Goal: Navigation & Orientation: Go to known website

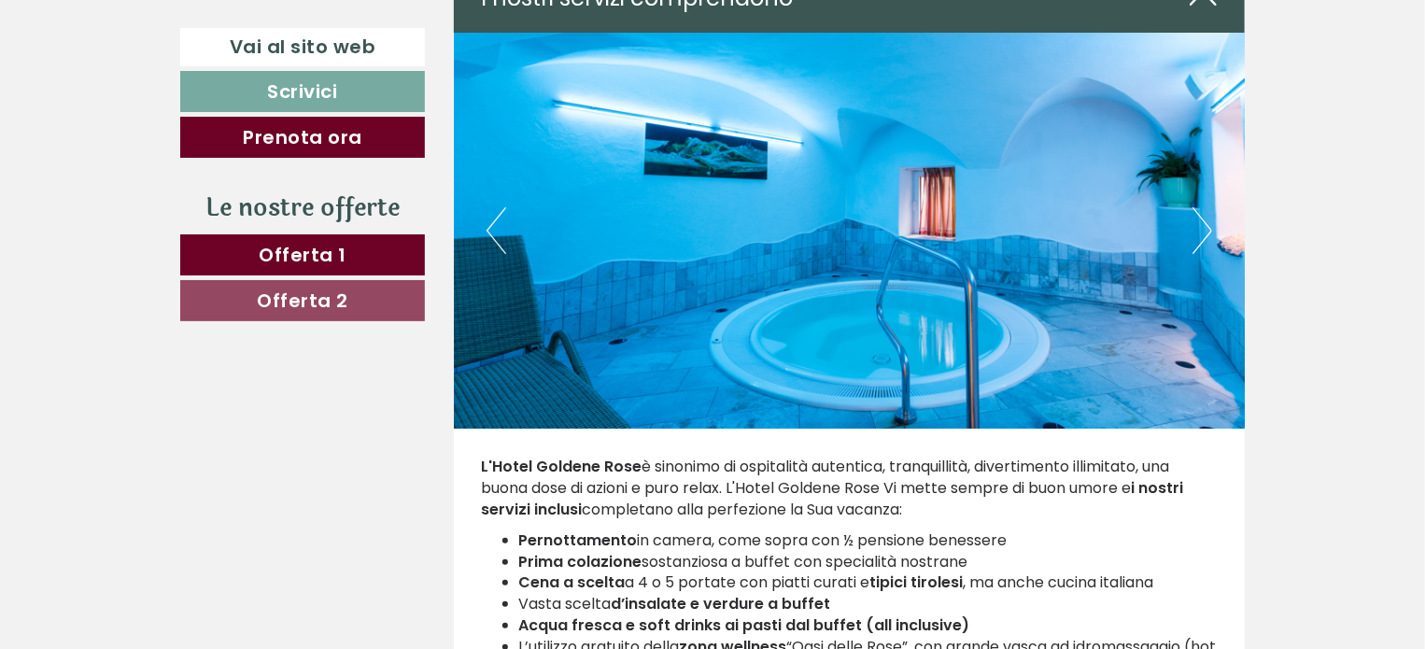
scroll to position [3455, 0]
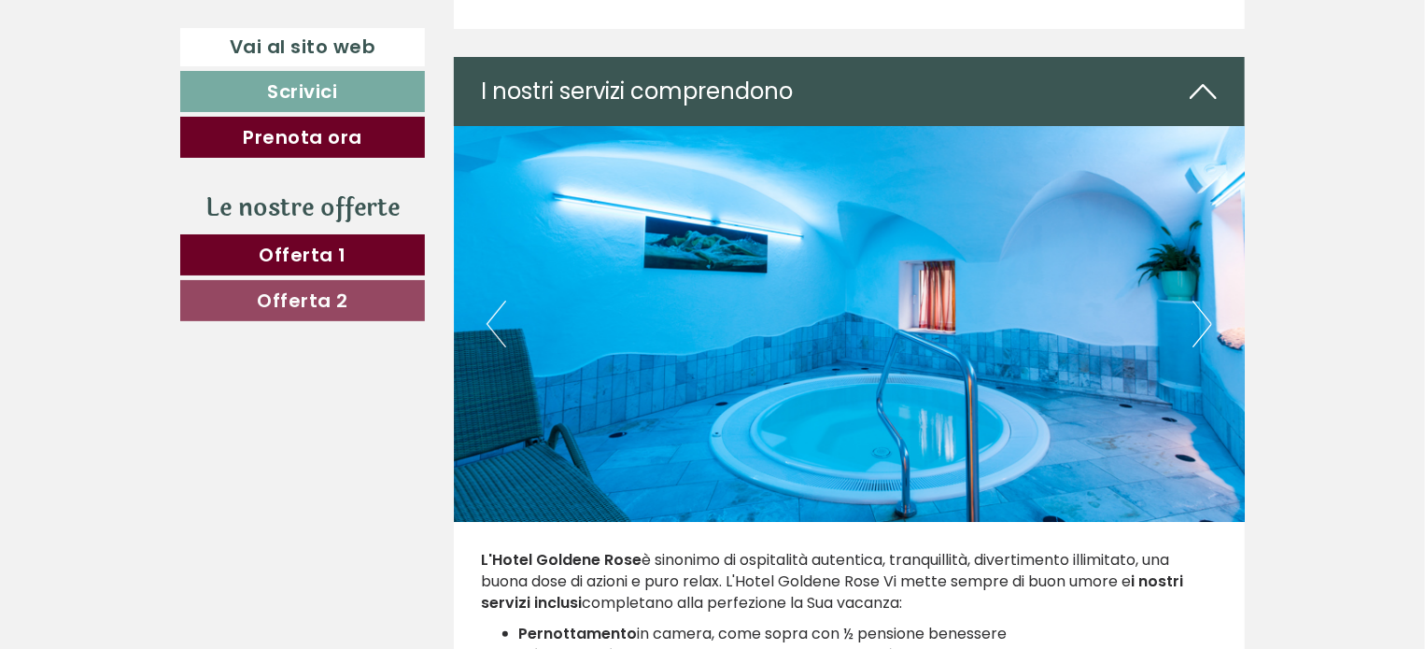
click at [1193, 325] on button "Next" at bounding box center [1202, 324] width 20 height 47
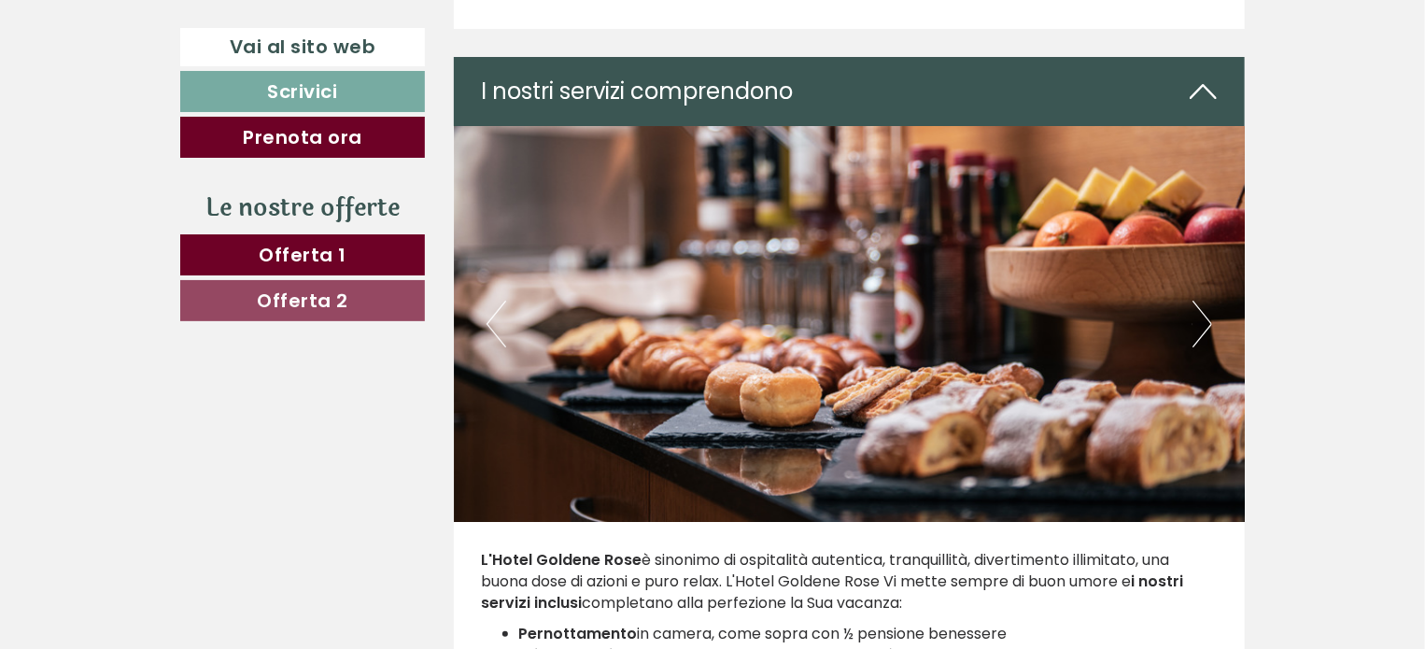
click at [1193, 325] on button "Next" at bounding box center [1202, 324] width 20 height 47
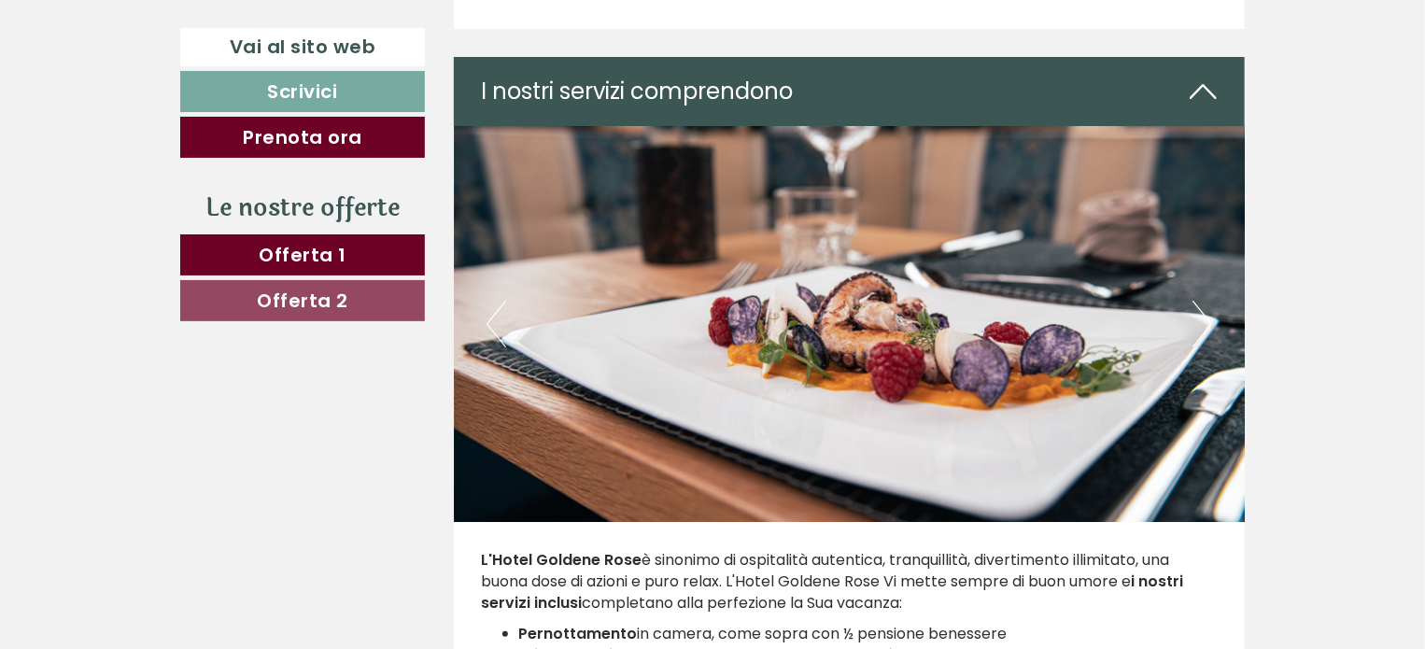
click at [1193, 325] on button "Next" at bounding box center [1202, 324] width 20 height 47
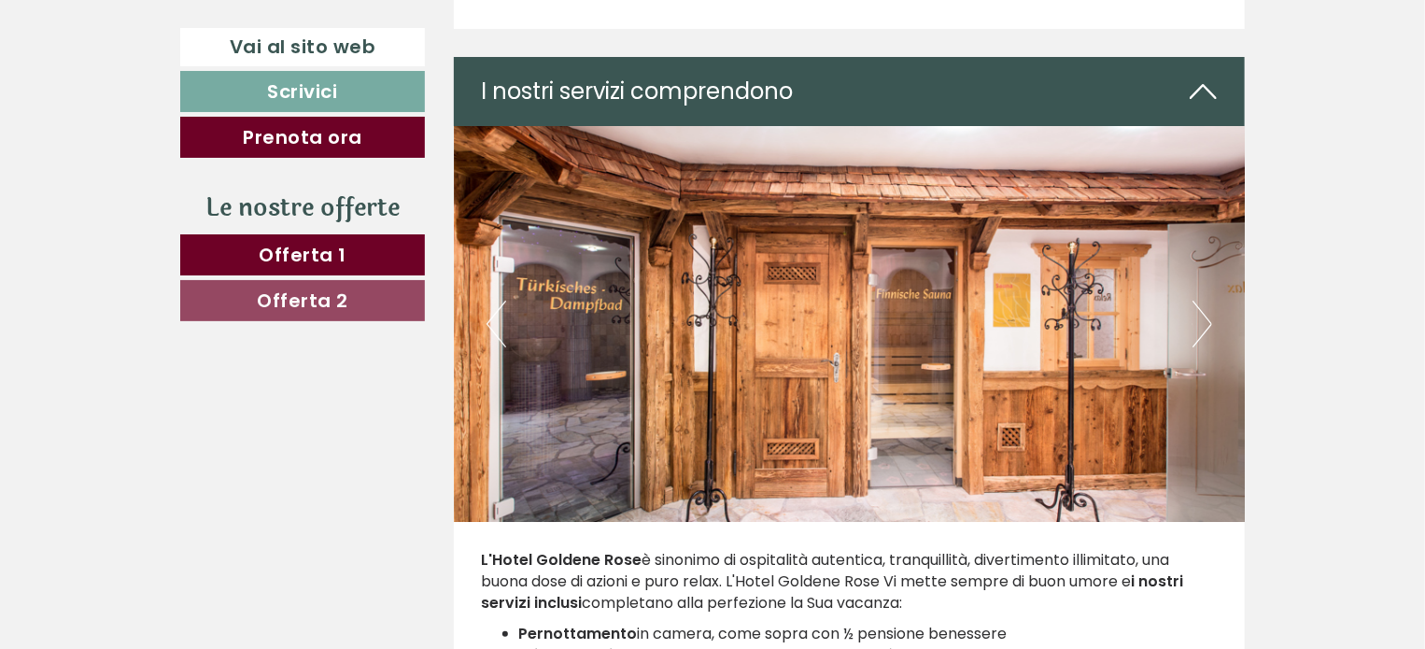
click at [1193, 325] on button "Next" at bounding box center [1202, 324] width 20 height 47
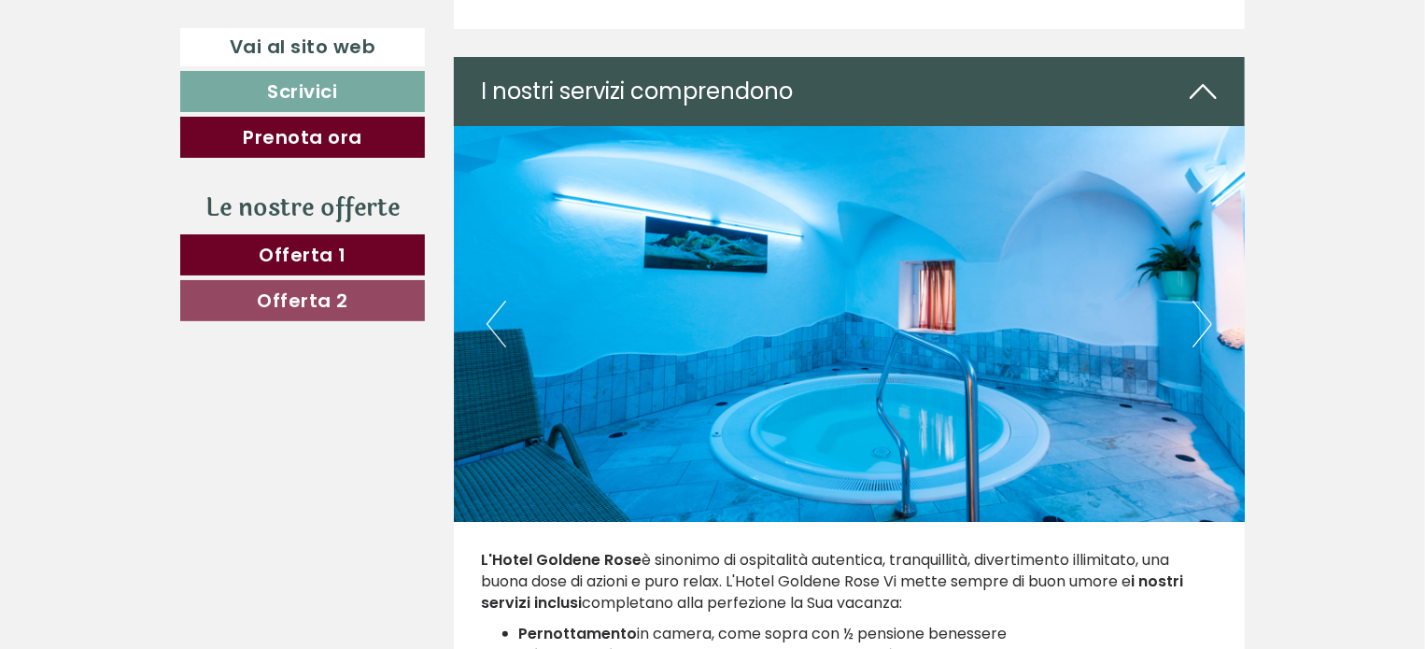
click at [1193, 325] on button "Next" at bounding box center [1202, 324] width 20 height 47
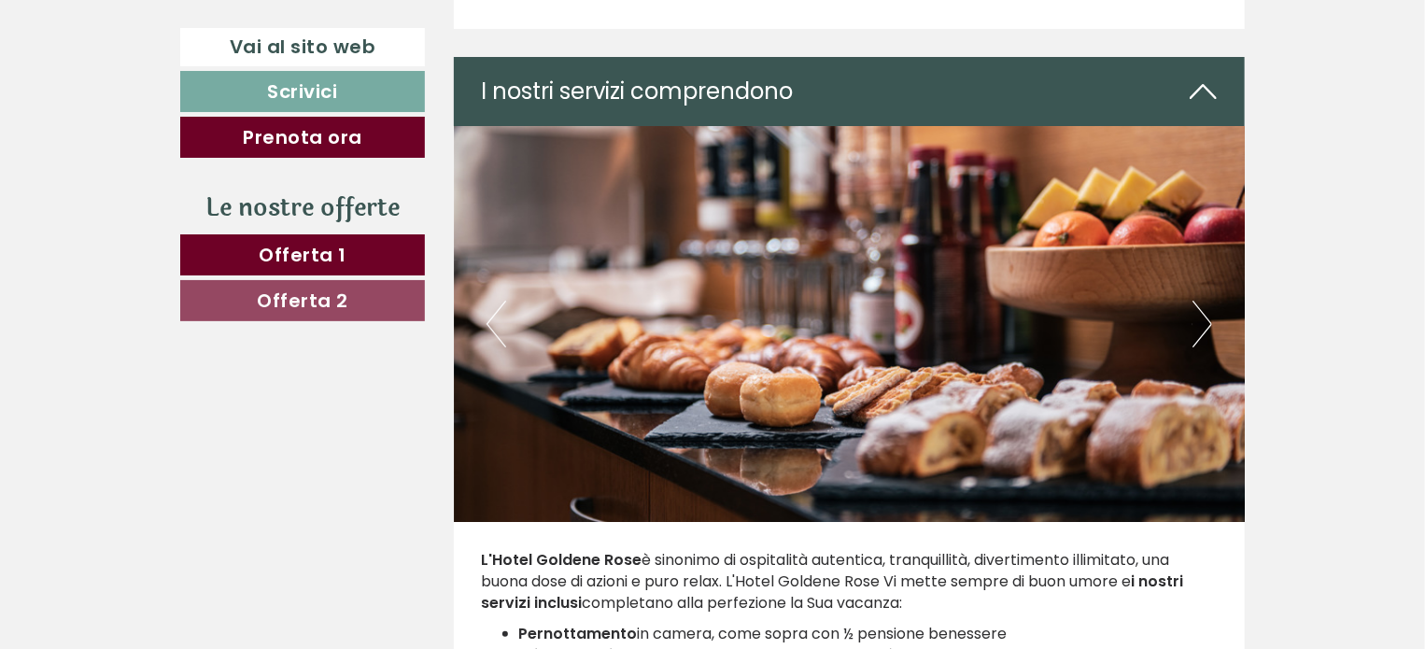
click at [1193, 325] on button "Next" at bounding box center [1202, 324] width 20 height 47
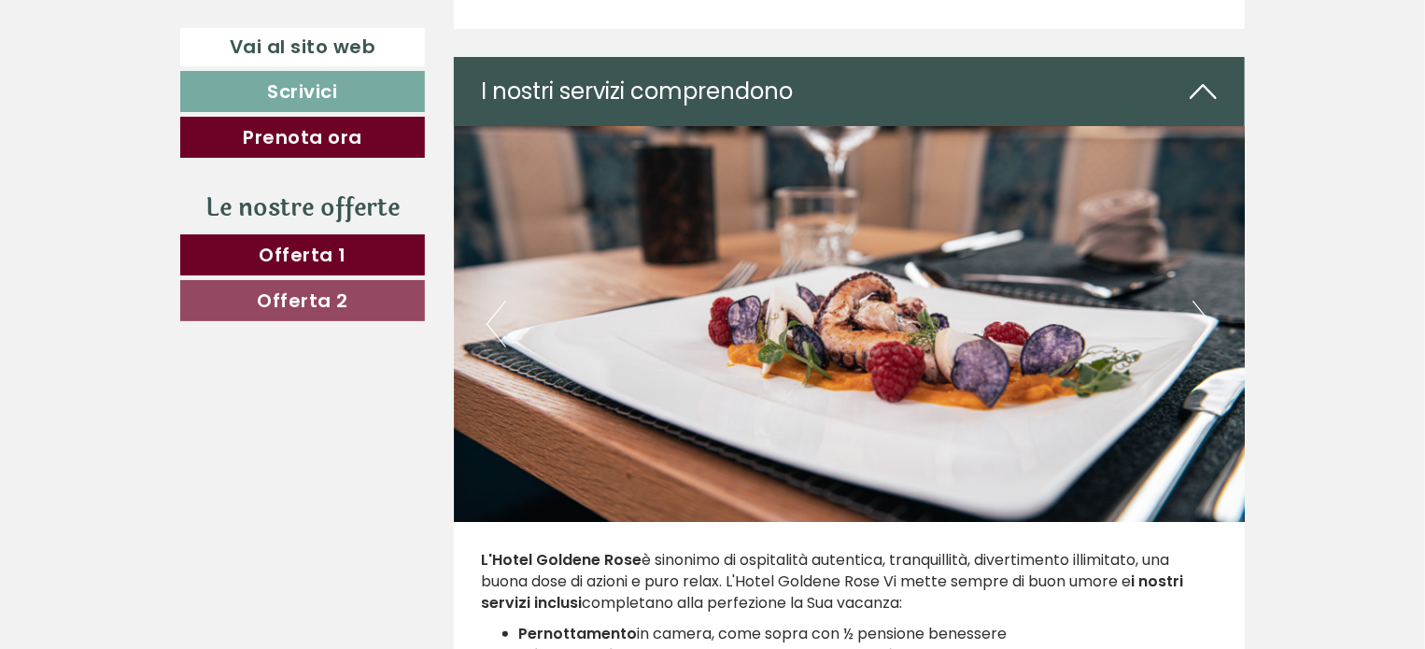
click at [1193, 325] on button "Next" at bounding box center [1202, 324] width 20 height 47
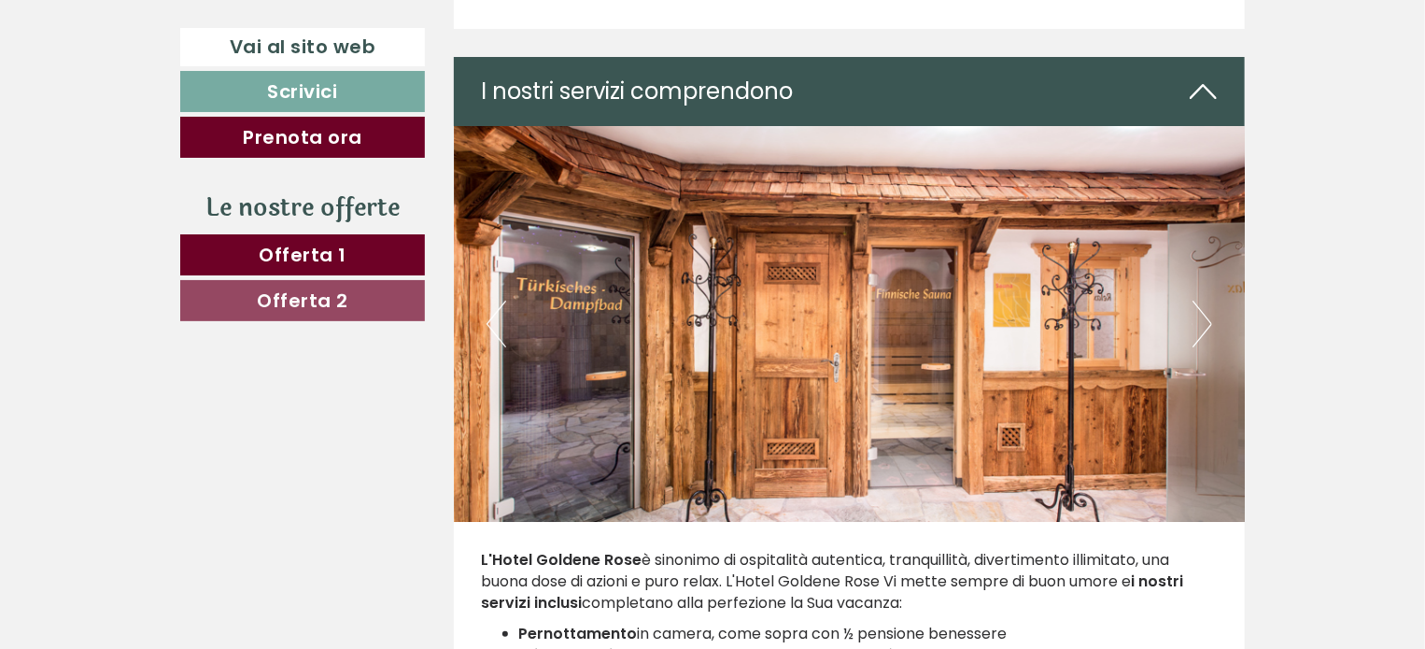
click at [1204, 331] on button "Next" at bounding box center [1202, 324] width 20 height 47
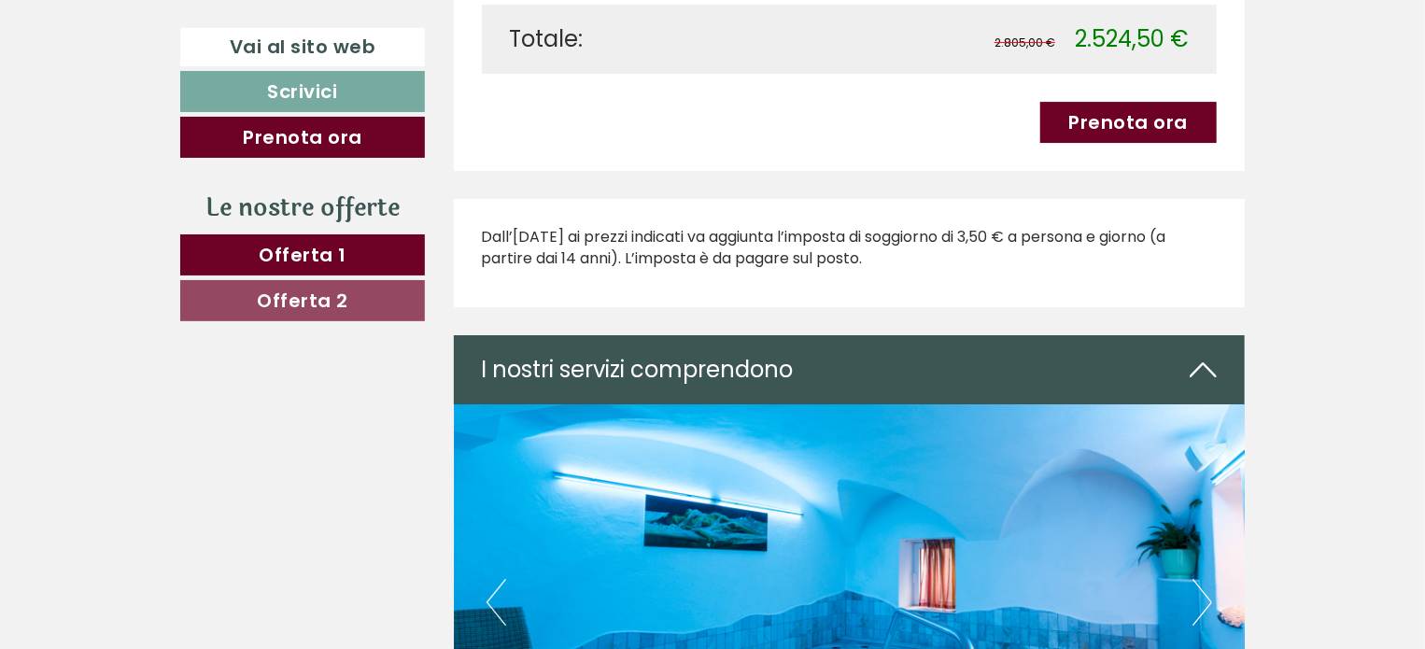
scroll to position [3268, 0]
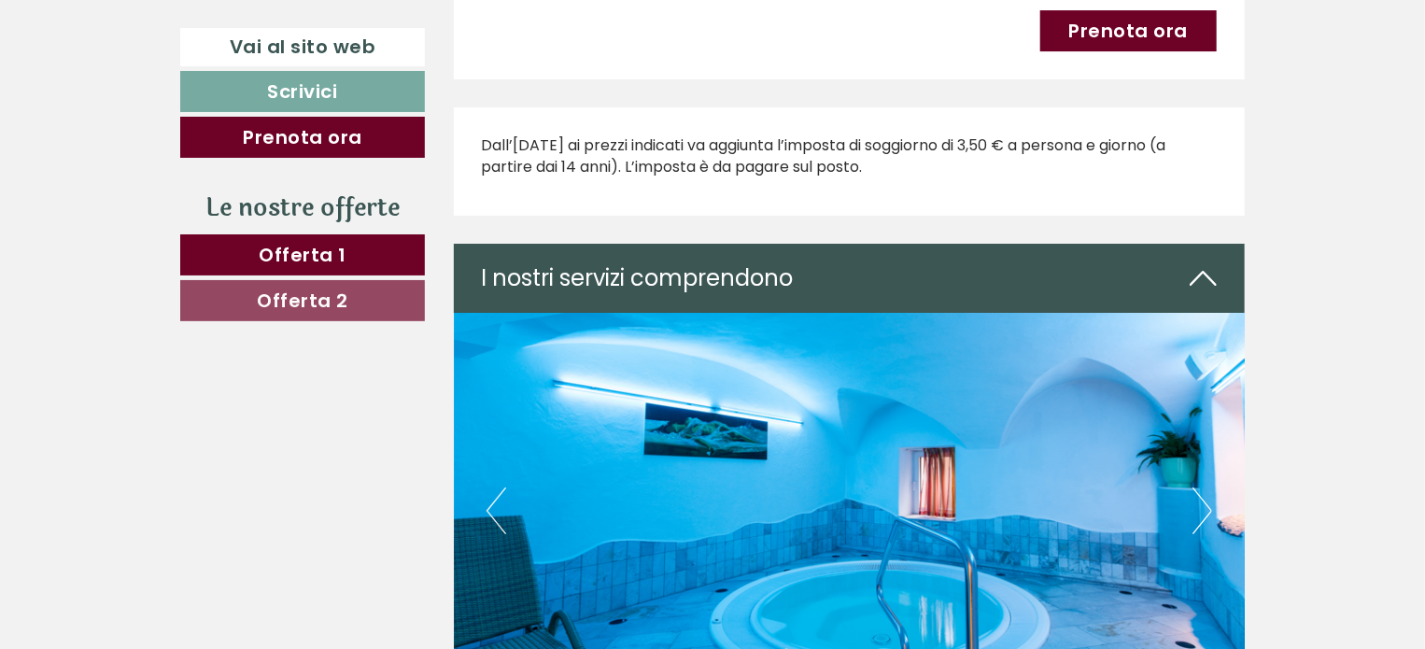
click at [1204, 282] on icon at bounding box center [1203, 278] width 27 height 32
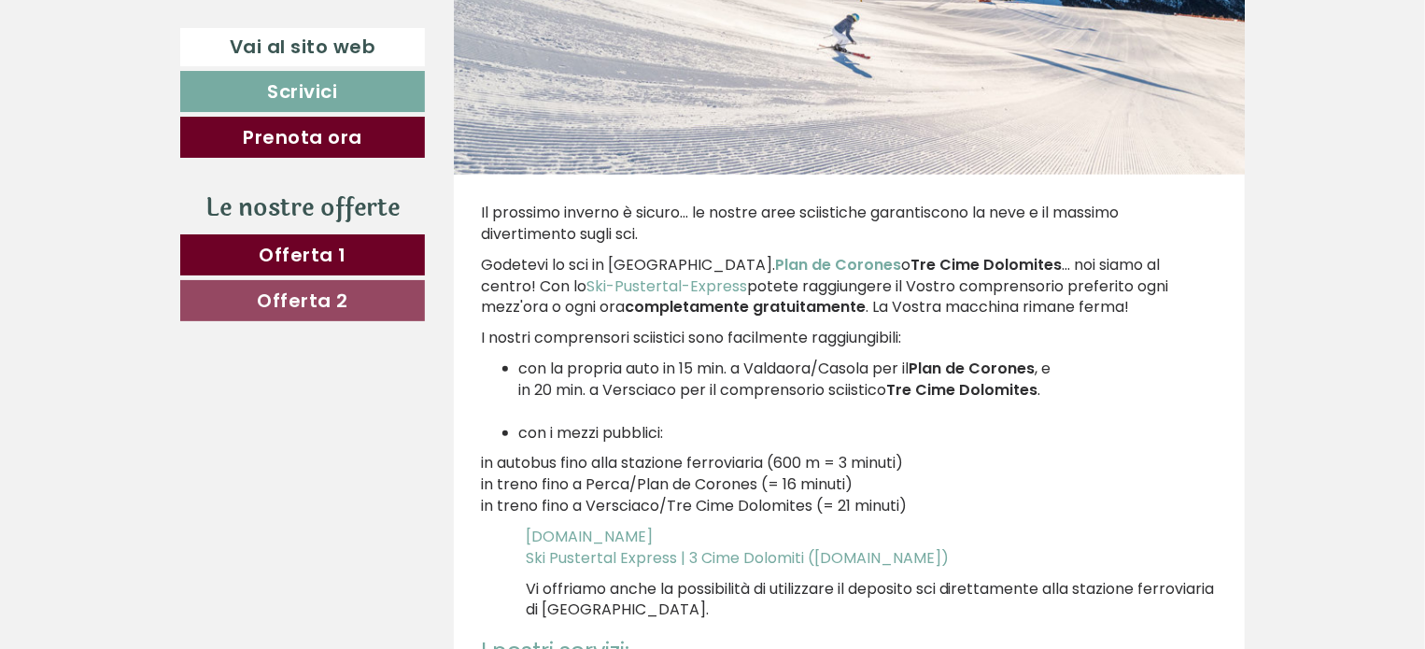
scroll to position [4202, 0]
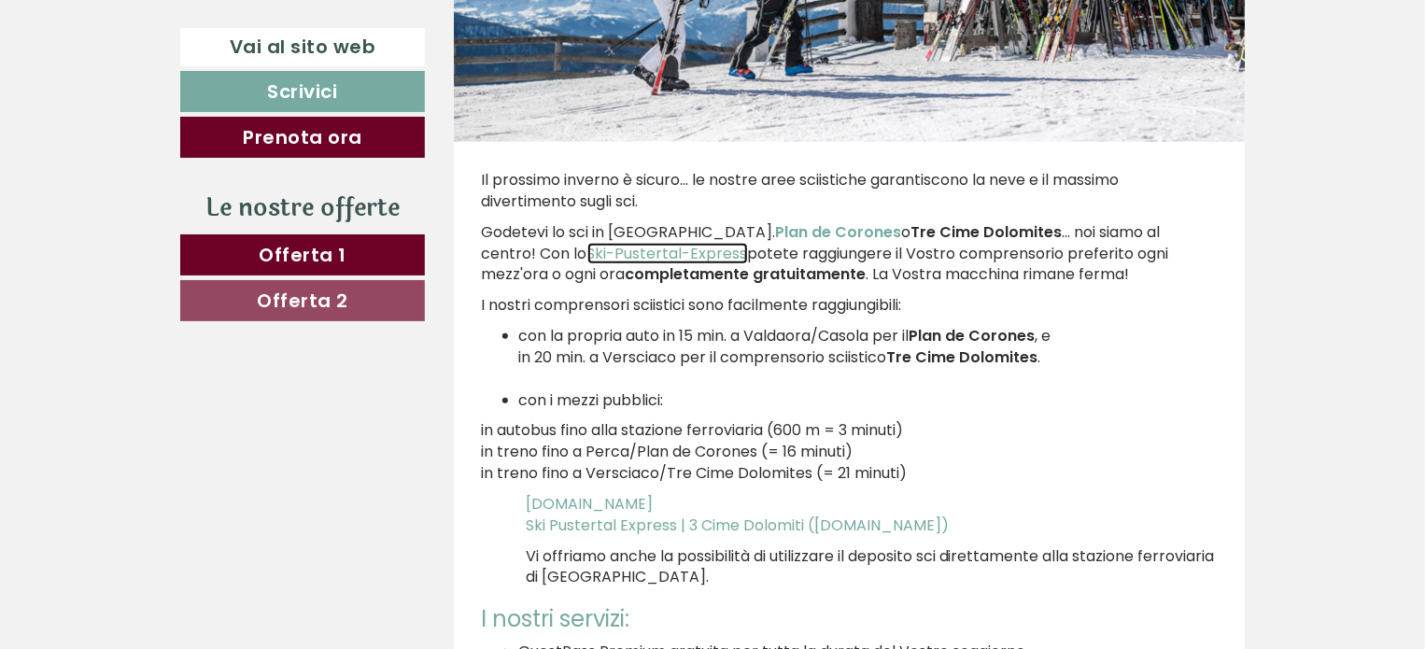
click at [587, 249] on link "Ski-Pustertal-Express" at bounding box center [667, 253] width 161 height 21
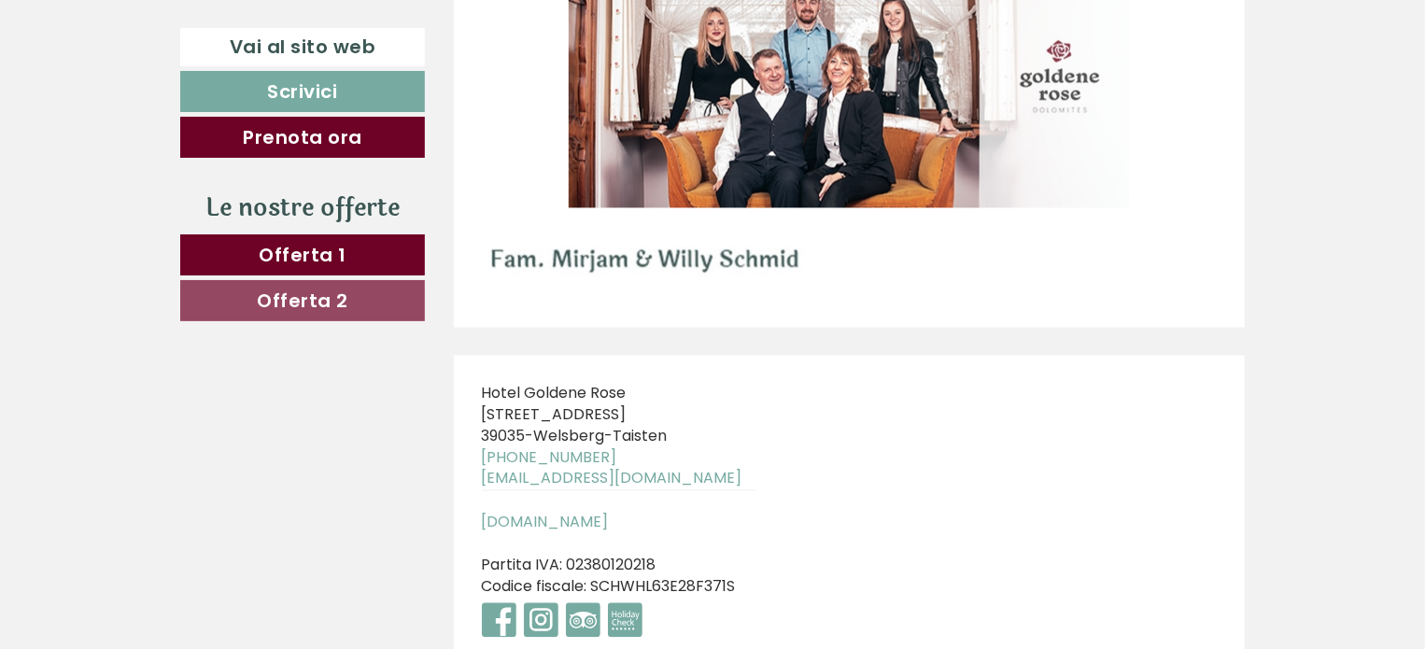
scroll to position [8981, 0]
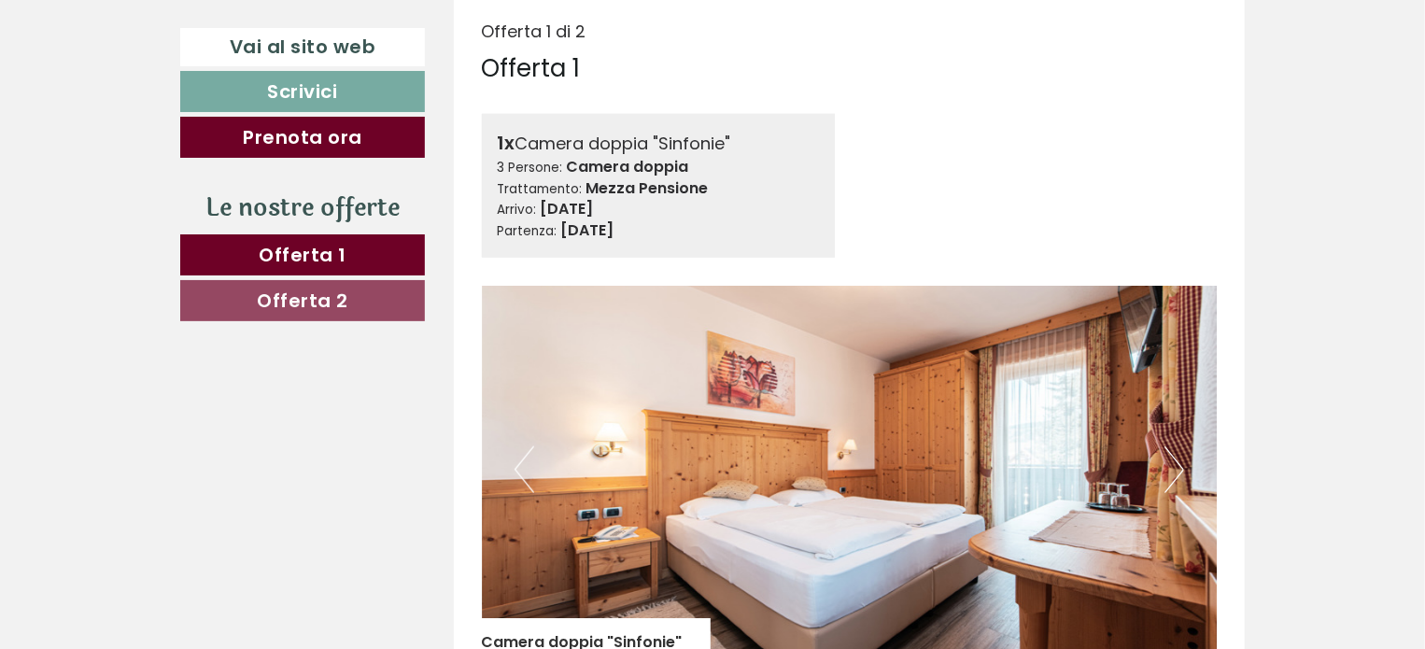
scroll to position [747, 0]
